Goal: Transaction & Acquisition: Purchase product/service

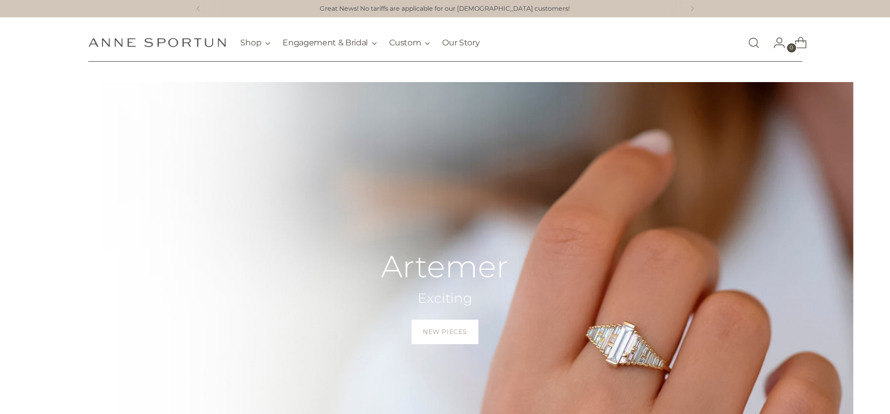
click at [755, 43] on link "Open search modal" at bounding box center [754, 43] width 20 height 20
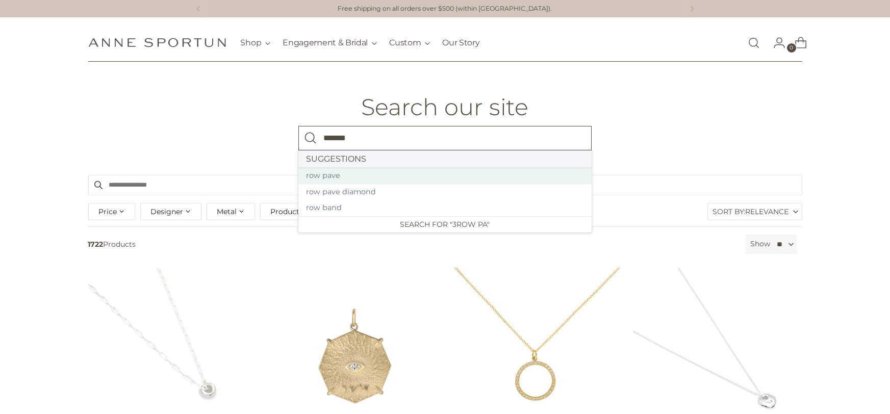
click at [373, 180] on link "row pave" at bounding box center [445, 176] width 293 height 16
type input "*******"
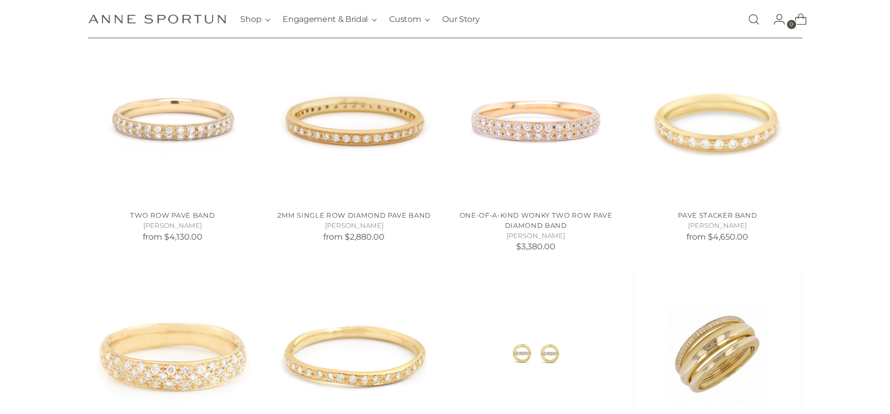
scroll to position [341, 0]
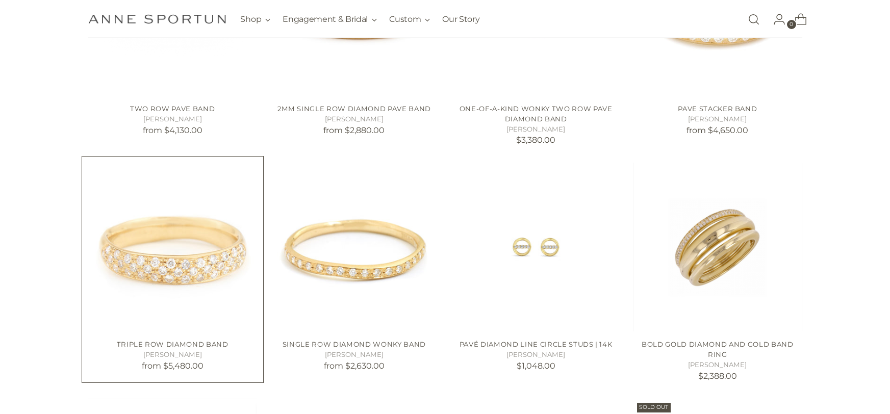
click at [0, 0] on img "Triple Row Diamond Band" at bounding box center [0, 0] width 0 height 0
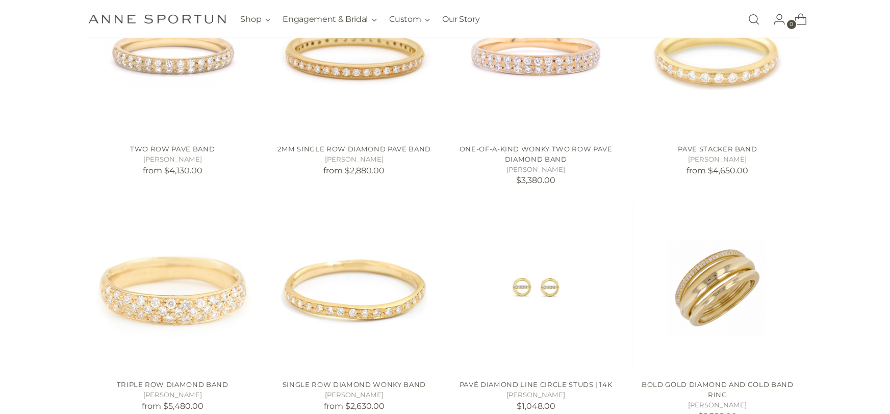
scroll to position [255, 0]
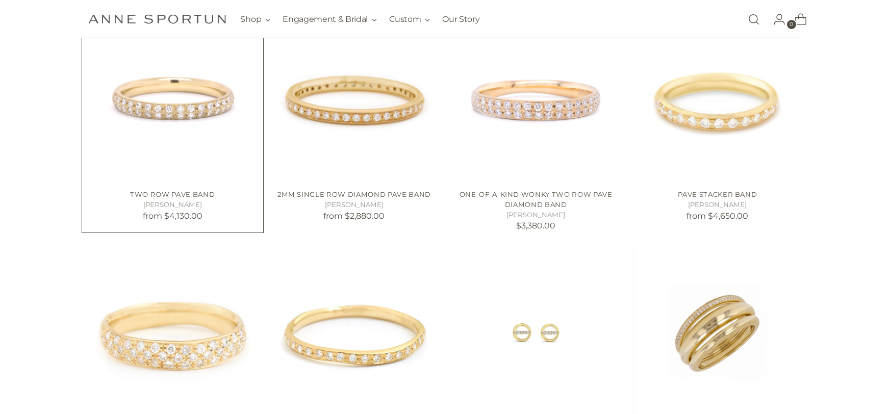
click at [0, 0] on img "Two Row Pave Band" at bounding box center [0, 0] width 0 height 0
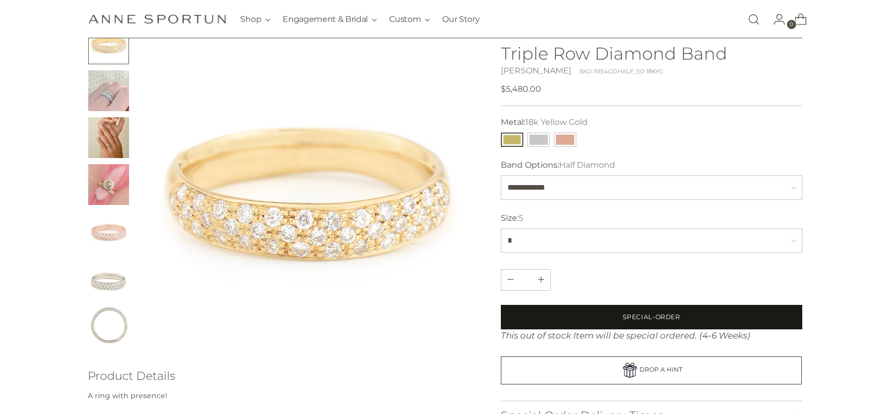
scroll to position [76, 0]
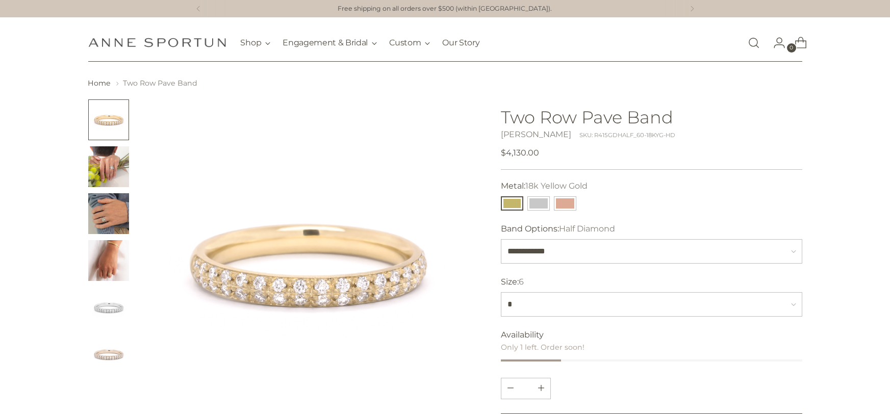
click at [754, 41] on link "Open search modal" at bounding box center [754, 43] width 20 height 20
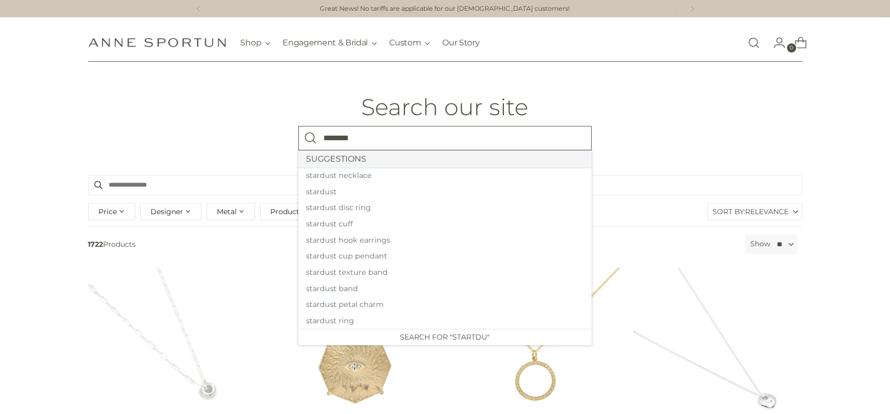
type input "********"
click at [299, 126] on button "Search" at bounding box center [311, 138] width 24 height 24
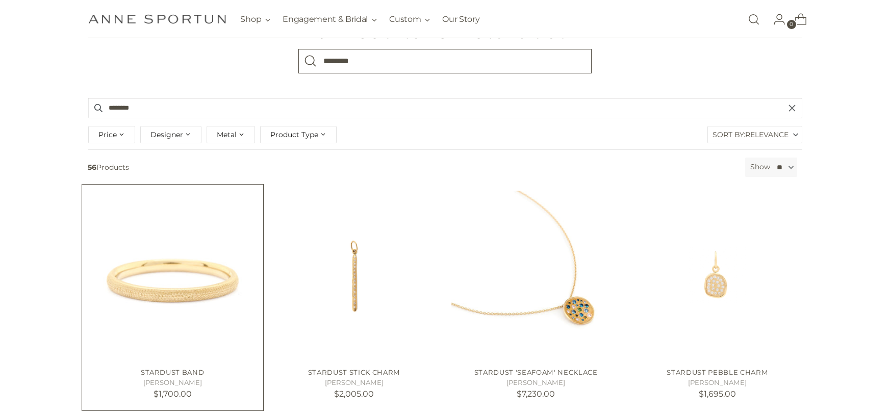
scroll to position [118, 0]
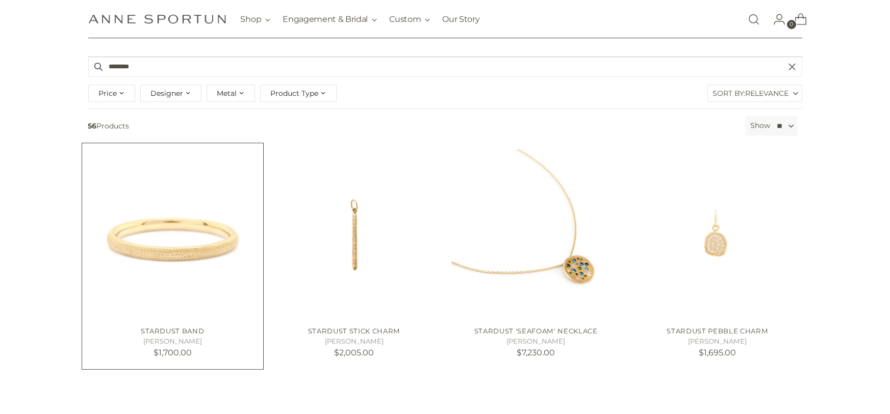
click at [0, 0] on img "Stardust Band" at bounding box center [0, 0] width 0 height 0
